Goal: Browse casually

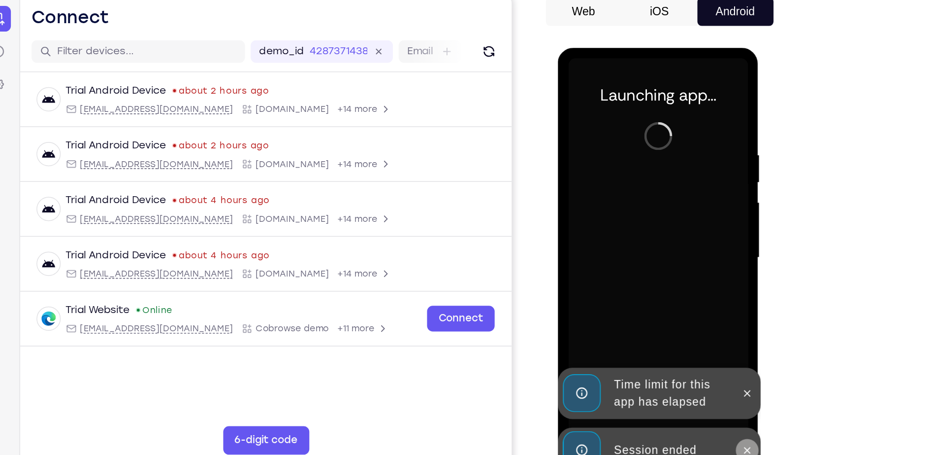
click at [683, 320] on button at bounding box center [689, 326] width 16 height 16
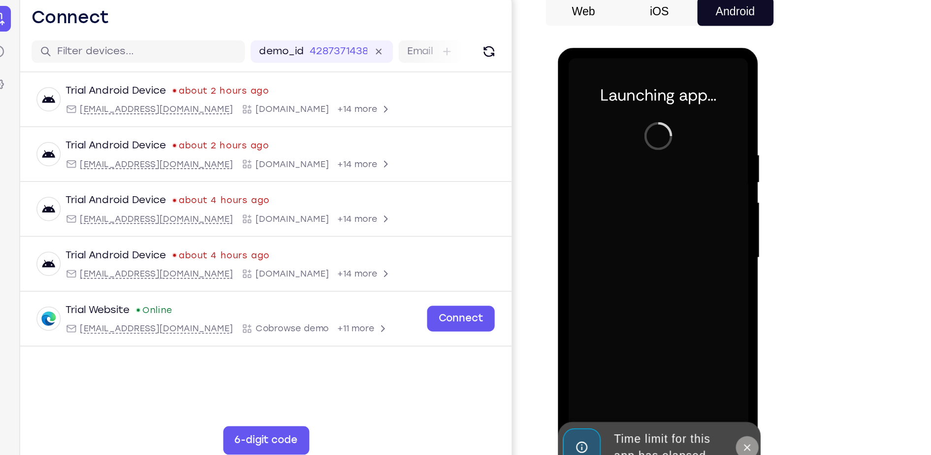
click at [688, 320] on icon at bounding box center [689, 324] width 8 height 8
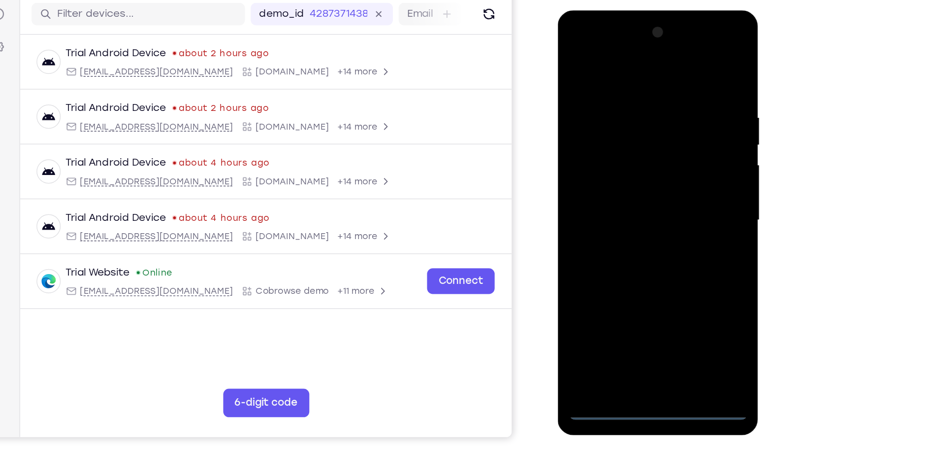
click at [631, 279] on div at bounding box center [627, 156] width 124 height 276
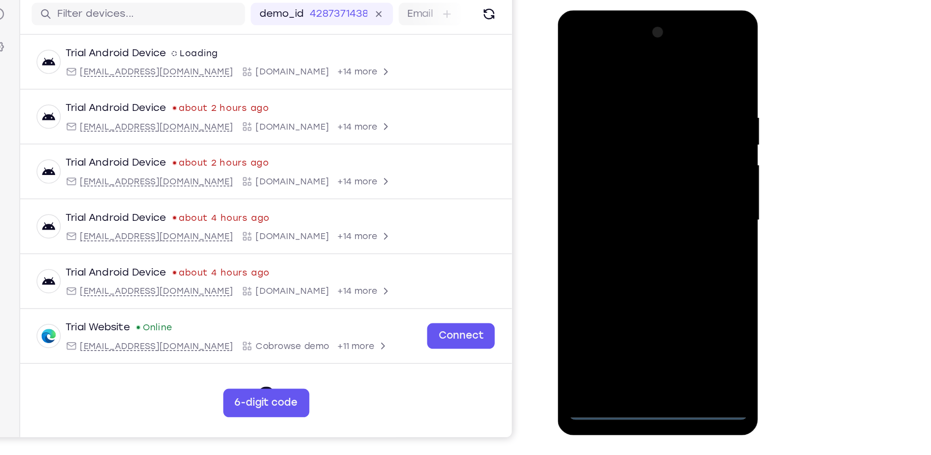
click at [635, 285] on div at bounding box center [627, 156] width 124 height 276
drag, startPoint x: 635, startPoint y: 285, endPoint x: 673, endPoint y: 242, distance: 56.5
click at [673, 242] on div at bounding box center [627, 156] width 124 height 276
click at [674, 255] on div at bounding box center [627, 156] width 124 height 276
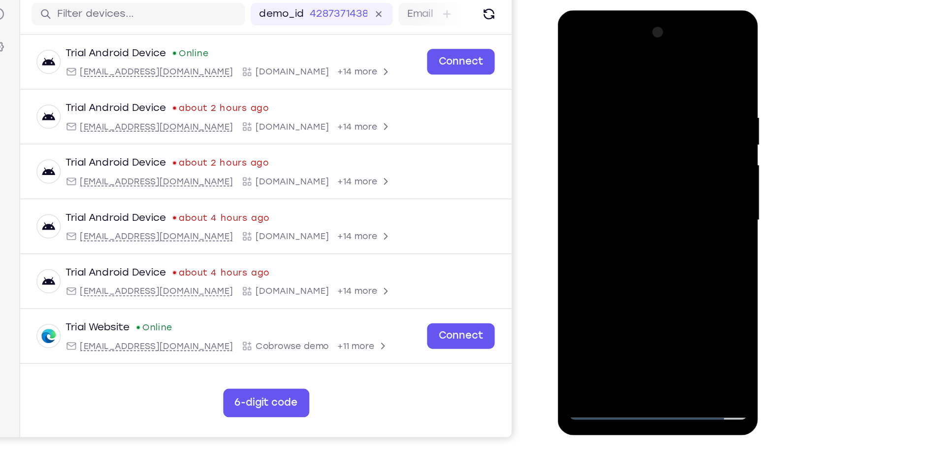
click at [623, 65] on div at bounding box center [627, 156] width 124 height 276
click at [674, 146] on div at bounding box center [627, 156] width 124 height 276
drag, startPoint x: 674, startPoint y: 146, endPoint x: 620, endPoint y: 175, distance: 61.3
click at [620, 175] on div at bounding box center [627, 156] width 124 height 276
click at [616, 174] on div at bounding box center [627, 156] width 124 height 276
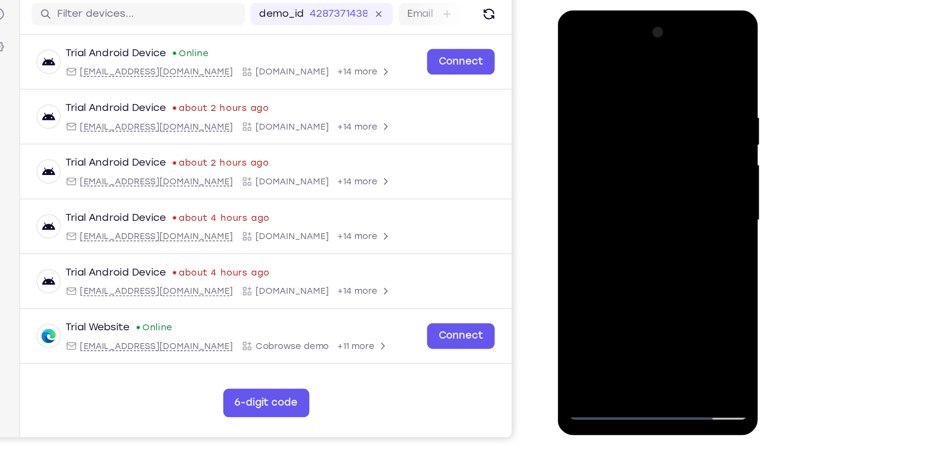
click at [642, 147] on div at bounding box center [627, 156] width 124 height 276
click at [629, 139] on div at bounding box center [627, 156] width 124 height 276
click at [619, 154] on div at bounding box center [627, 156] width 124 height 276
click at [629, 188] on div at bounding box center [627, 156] width 124 height 276
click at [630, 188] on div at bounding box center [627, 156] width 124 height 276
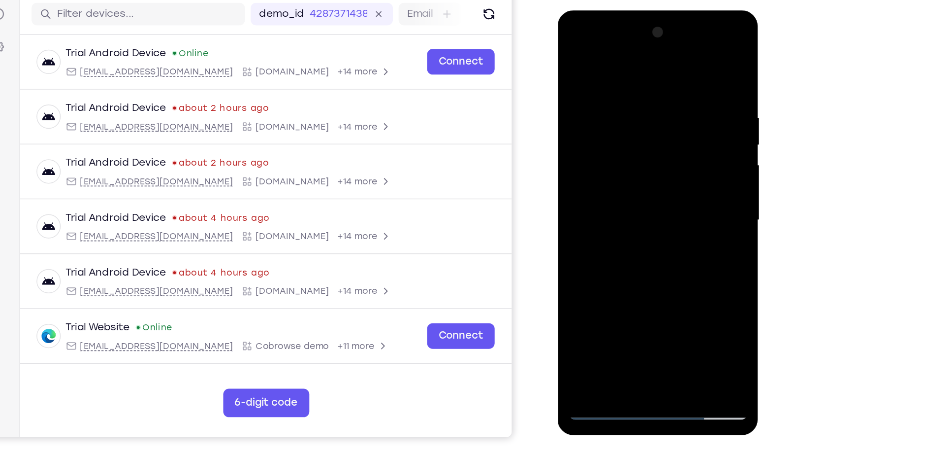
click at [630, 187] on div at bounding box center [627, 156] width 124 height 276
click at [623, 196] on div at bounding box center [627, 156] width 124 height 276
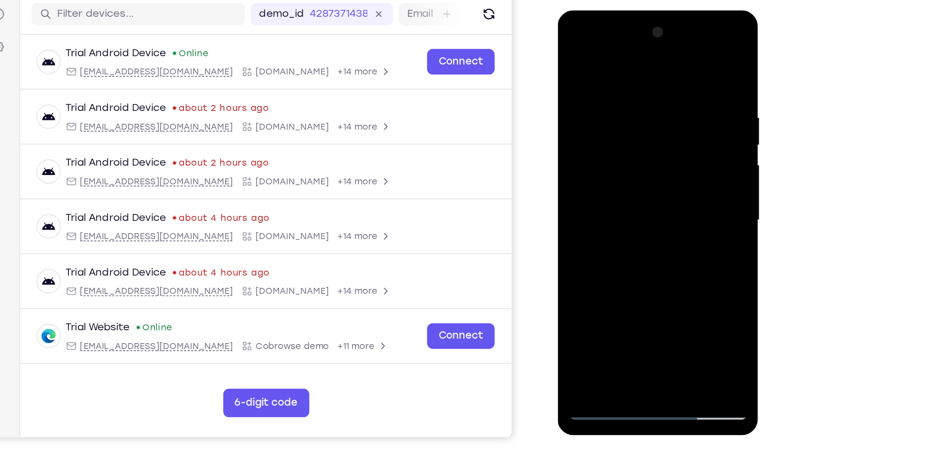
click at [653, 269] on div at bounding box center [627, 156] width 124 height 276
click at [626, 204] on div at bounding box center [627, 156] width 124 height 276
click at [617, 130] on div at bounding box center [627, 156] width 124 height 276
click at [573, 56] on div at bounding box center [627, 156] width 124 height 276
